Goal: Transaction & Acquisition: Purchase product/service

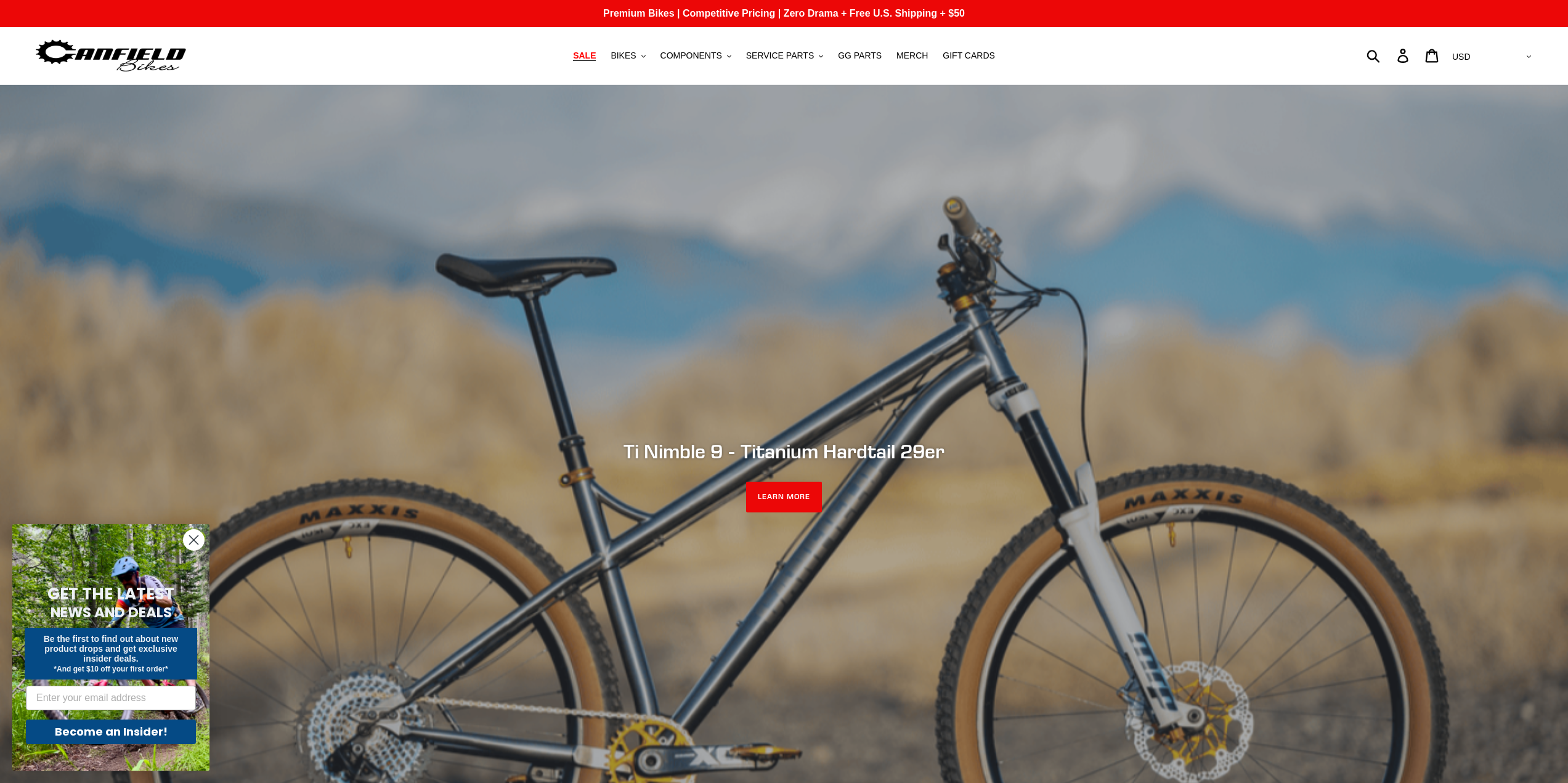
click at [596, 54] on span "SALE" at bounding box center [584, 56] width 22 height 10
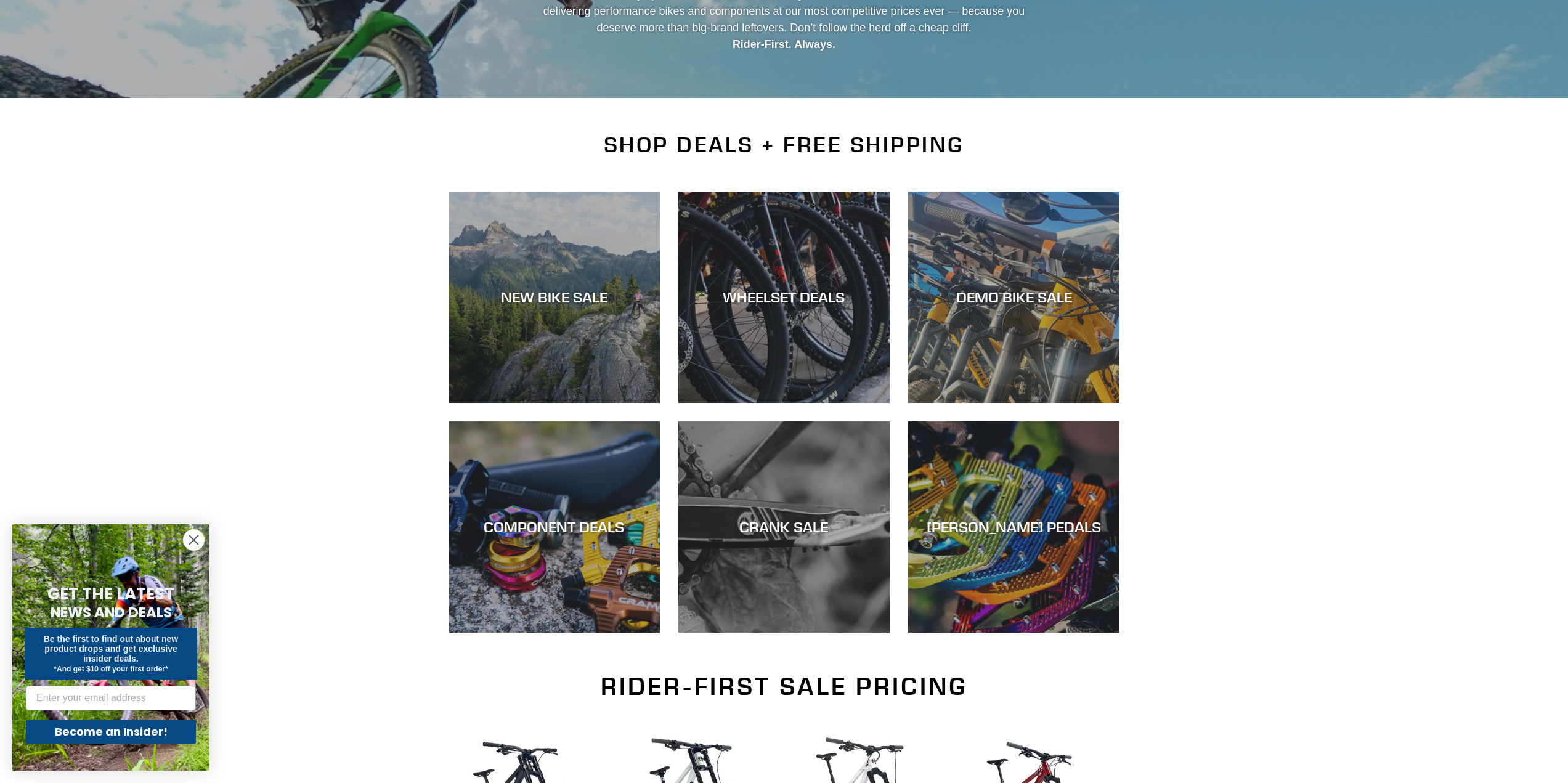
scroll to position [185, 0]
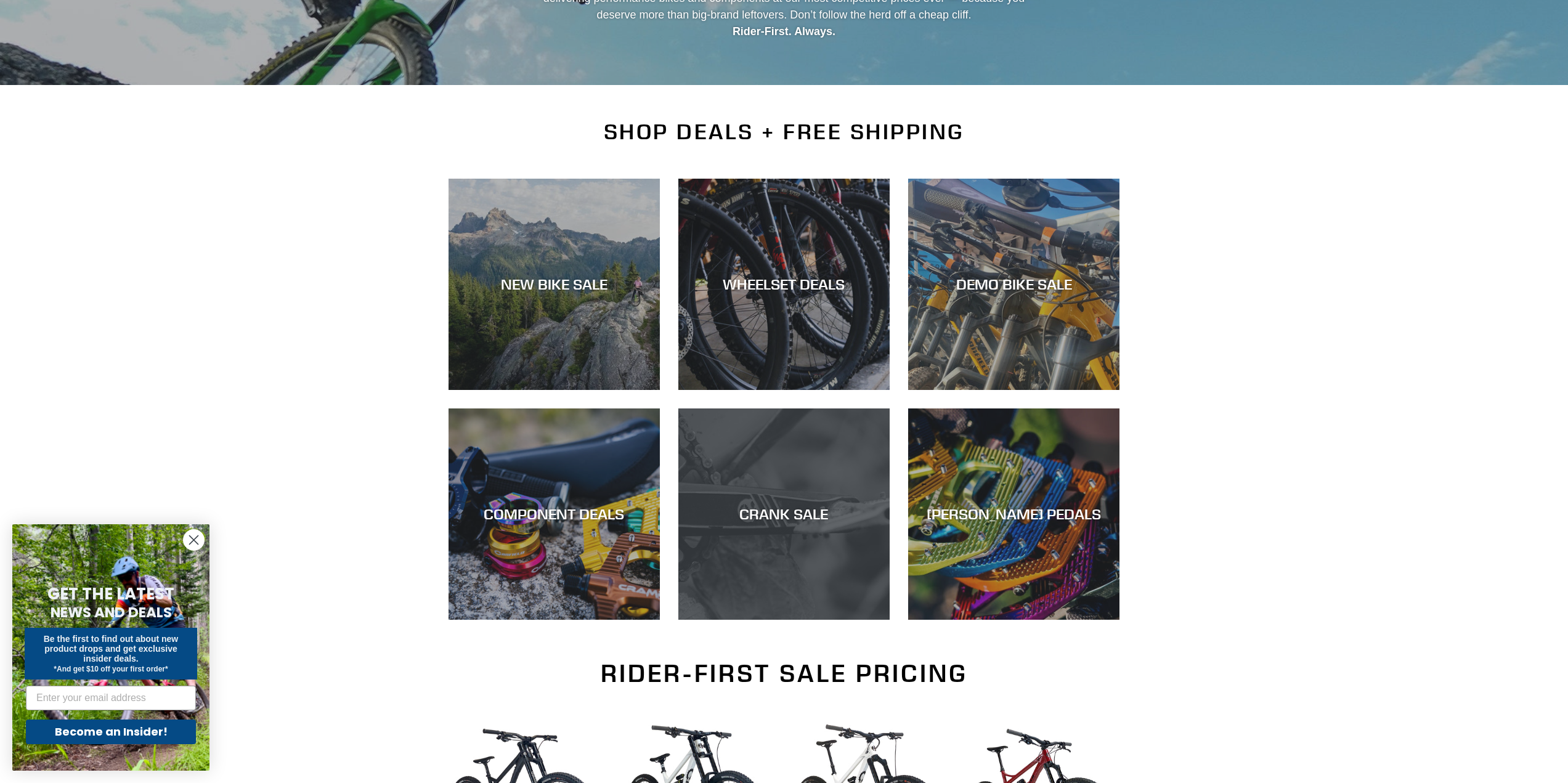
click at [766, 620] on div "CRANK SALE" at bounding box center [784, 620] width 212 height 0
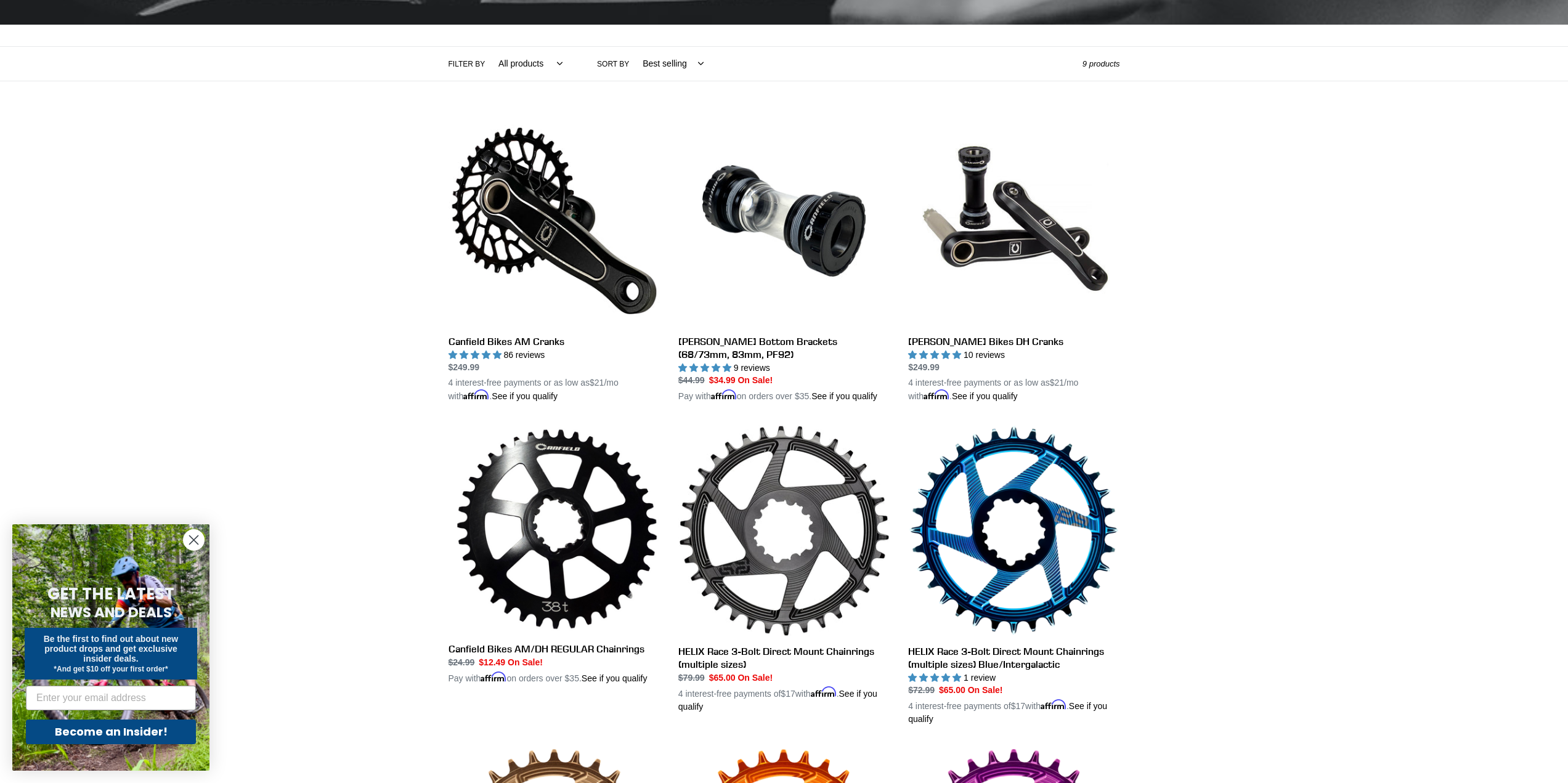
scroll to position [246, 0]
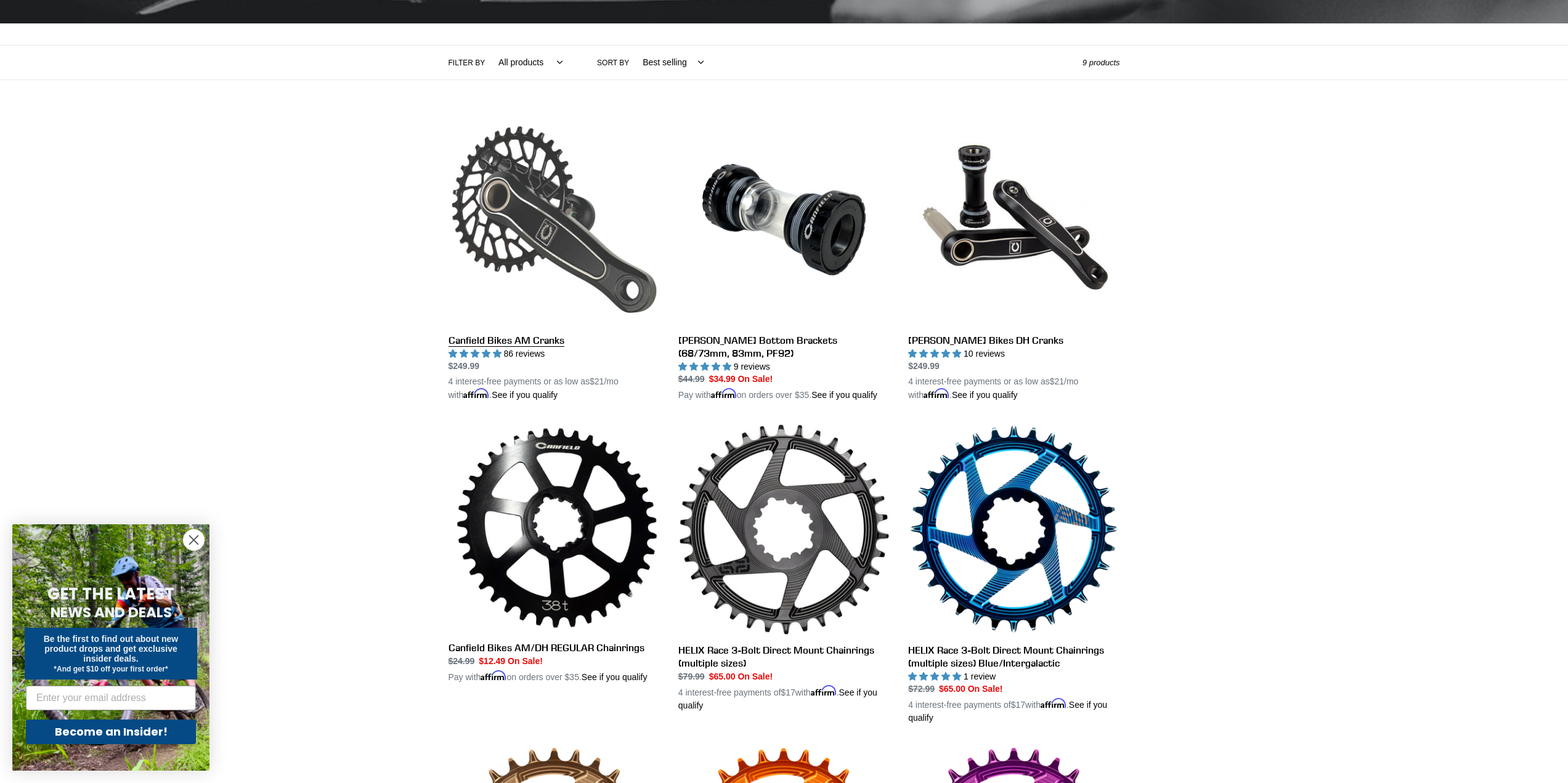
click at [478, 343] on link "Canfield Bikes AM Cranks" at bounding box center [555, 258] width 212 height 289
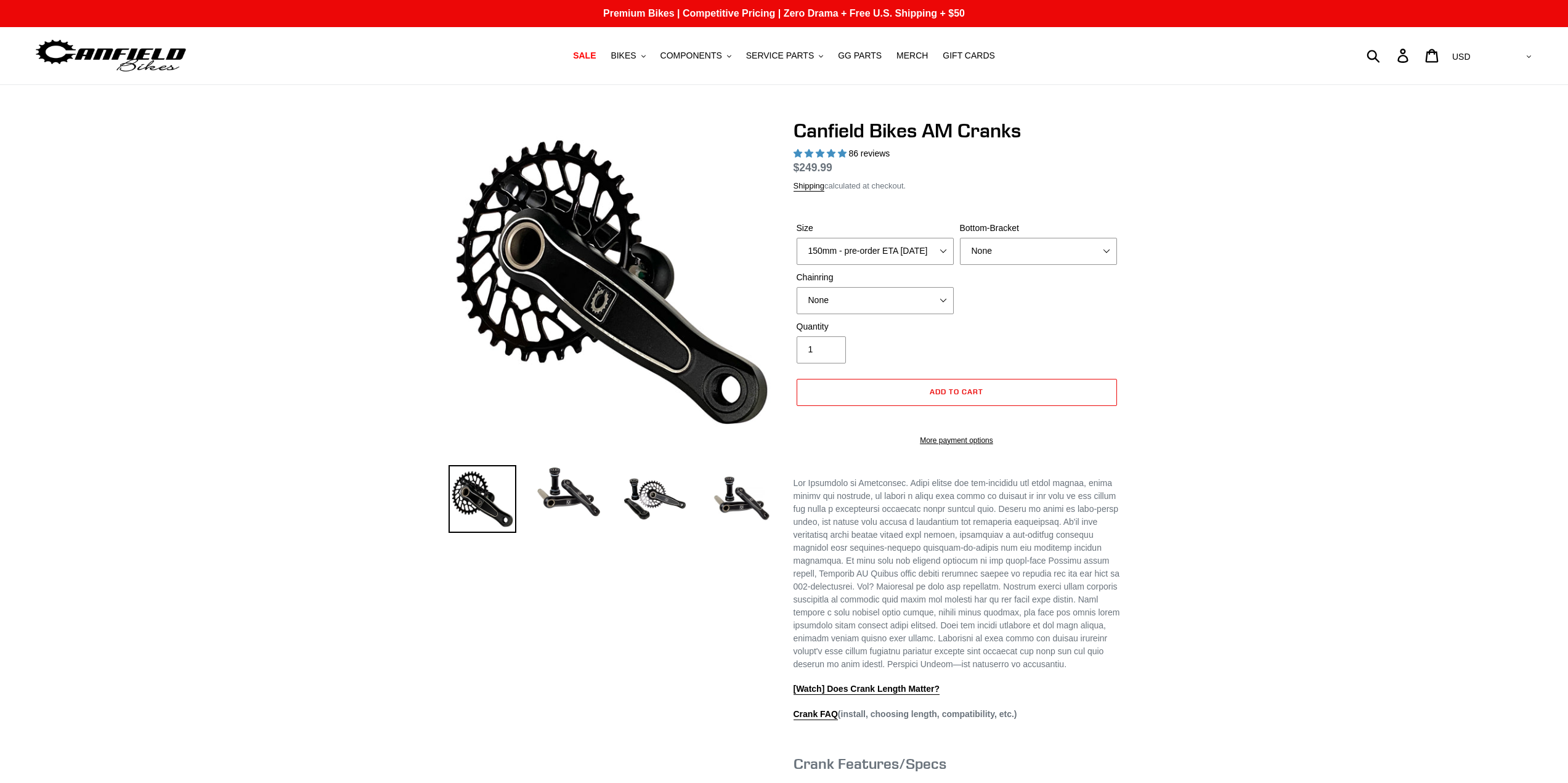
select select "highest-rating"
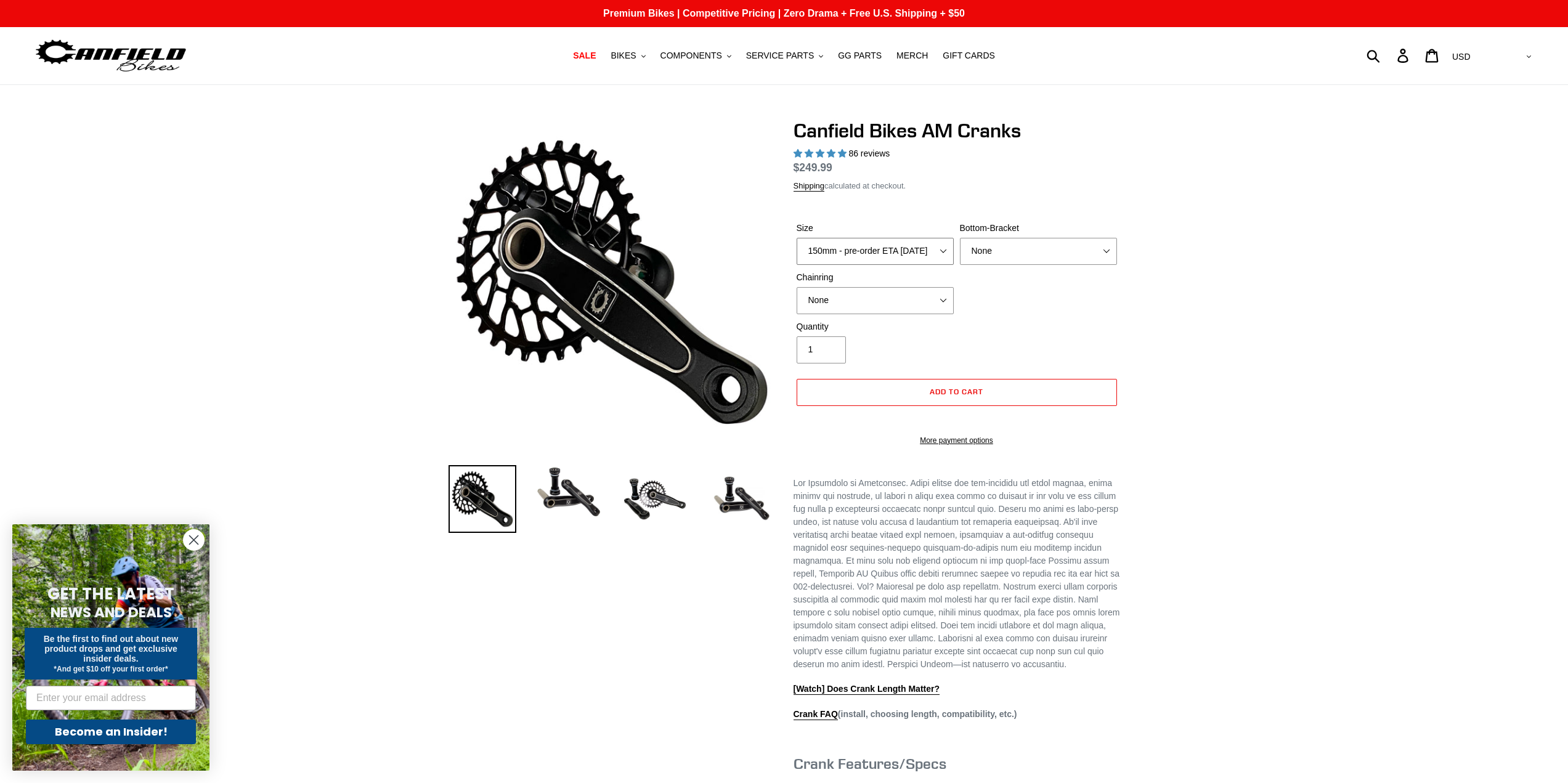
click at [929, 257] on select "150mm - pre-order ETA 9/30/25 155mm - pre-order ETA 9/30/25 160mm - pre-order E…" at bounding box center [875, 251] width 157 height 27
click at [1233, 345] on div "Previous slide" at bounding box center [784, 588] width 1568 height 939
click at [878, 303] on select "None 30t Round (Boost 148) 30t Oval (Boost 148) 32t Round (Boost 148) 32t Oval …" at bounding box center [875, 300] width 157 height 27
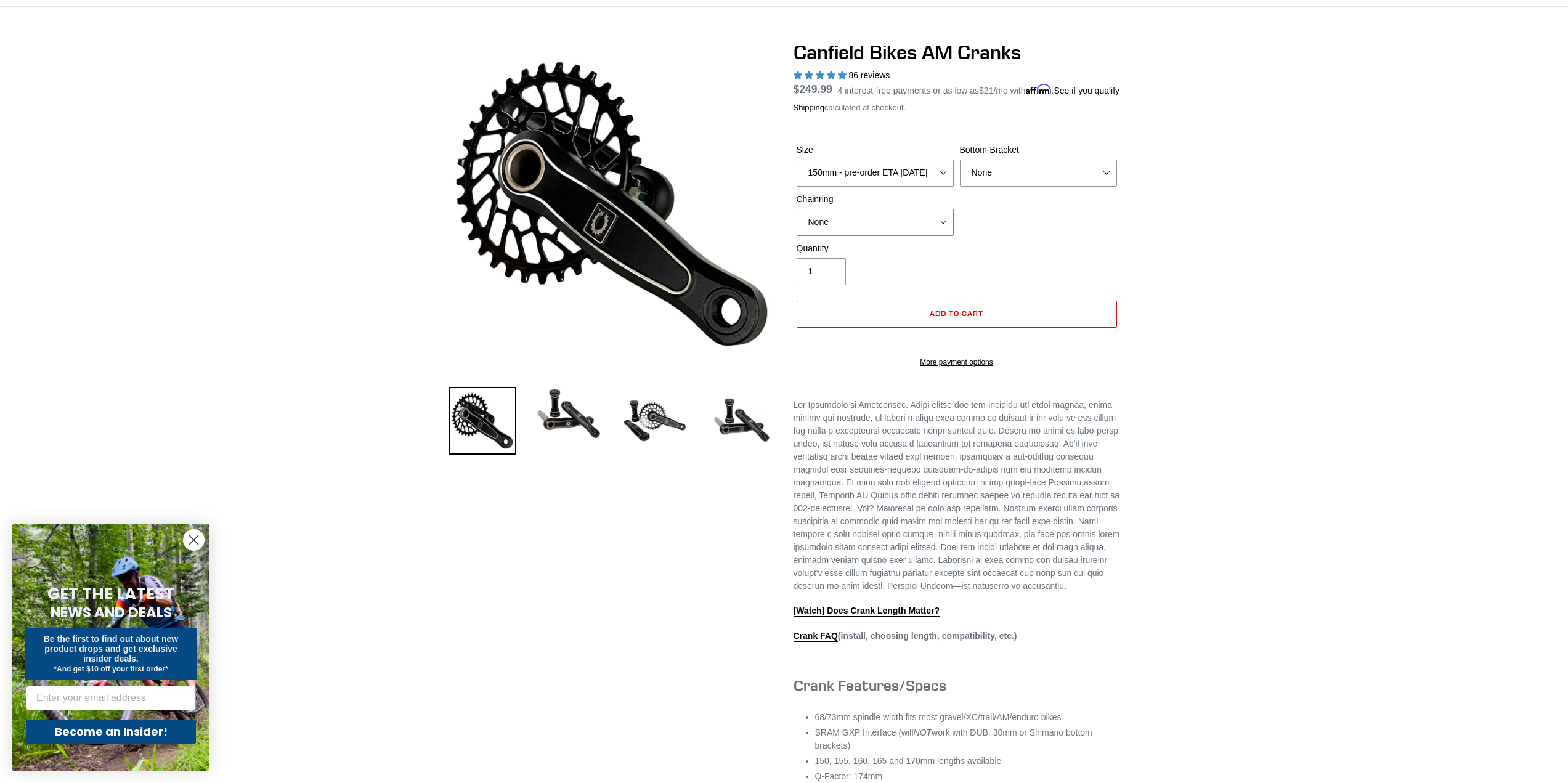
scroll to position [123, 0]
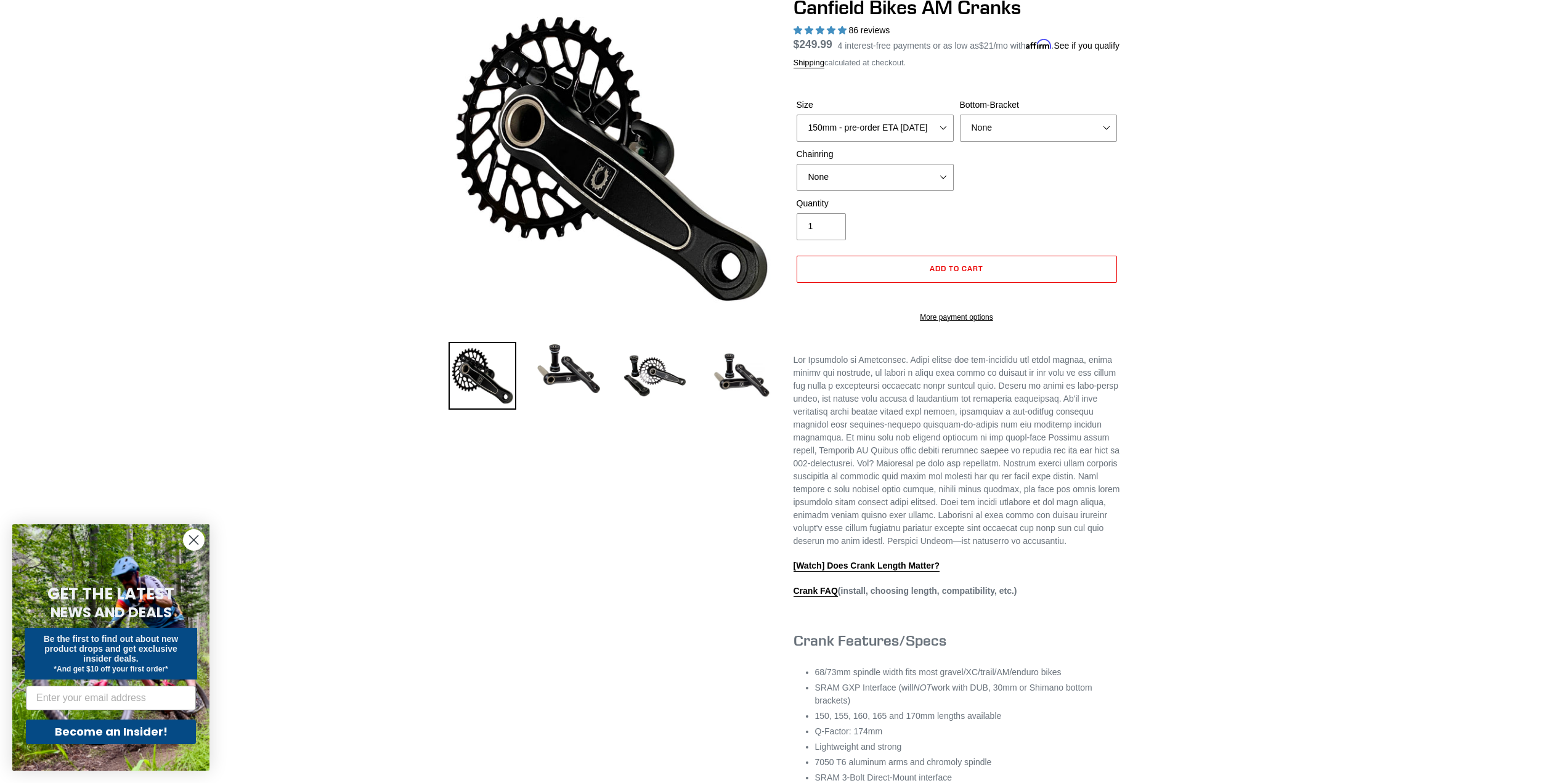
click at [1106, 498] on p at bounding box center [957, 451] width 326 height 194
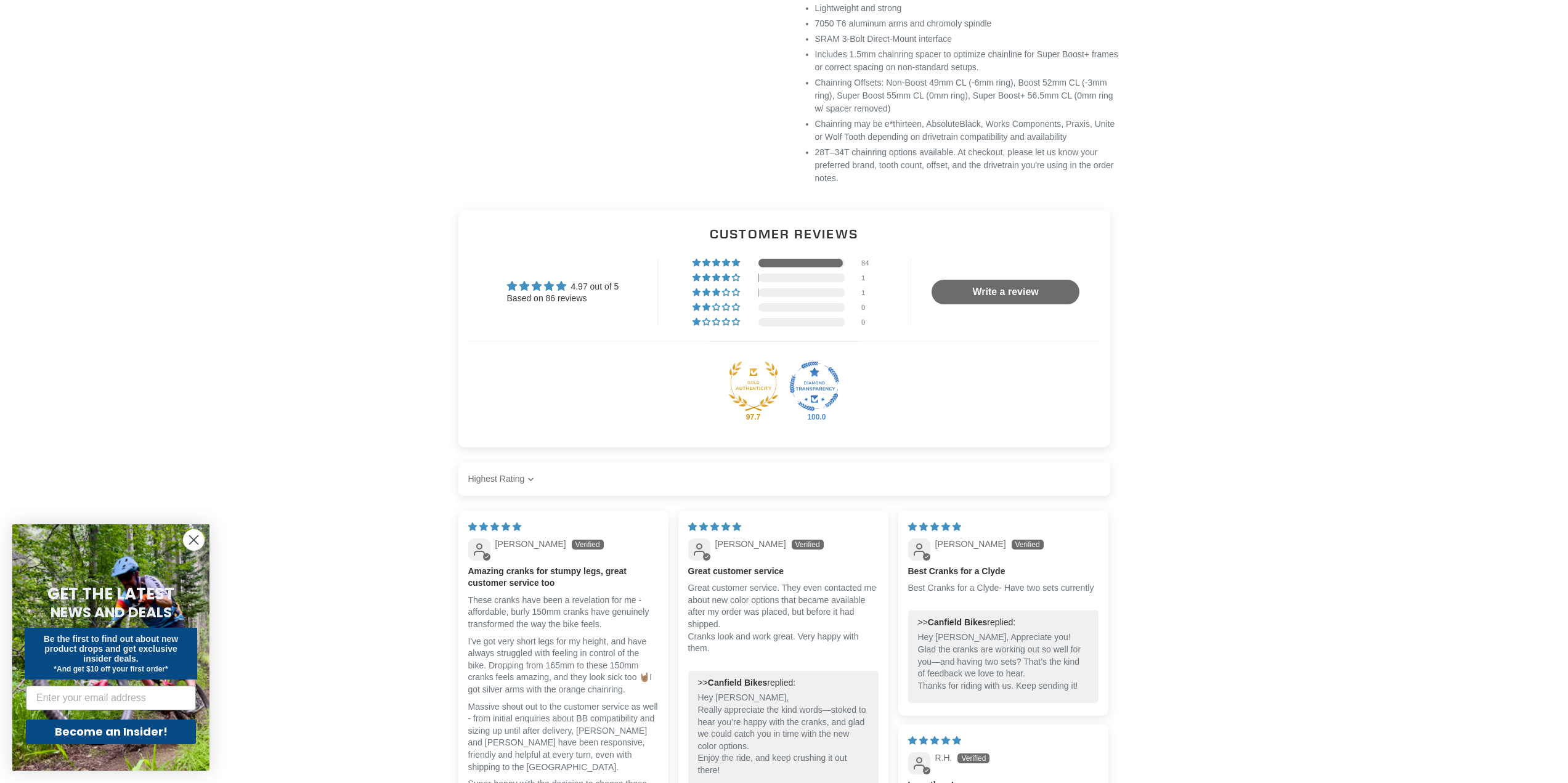
scroll to position [863, 0]
